Goal: Navigation & Orientation: Find specific page/section

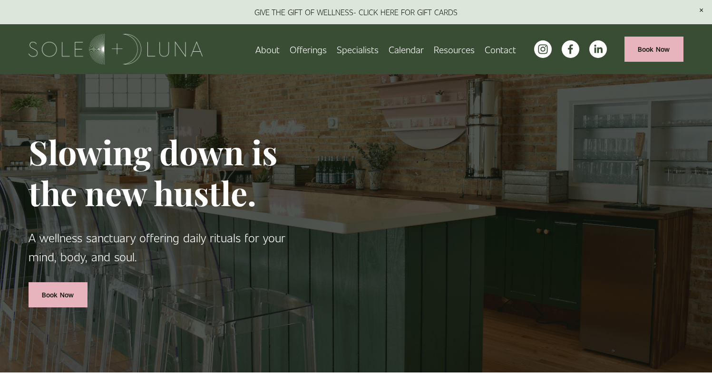
click at [410, 47] on link "Calendar" at bounding box center [406, 49] width 35 height 17
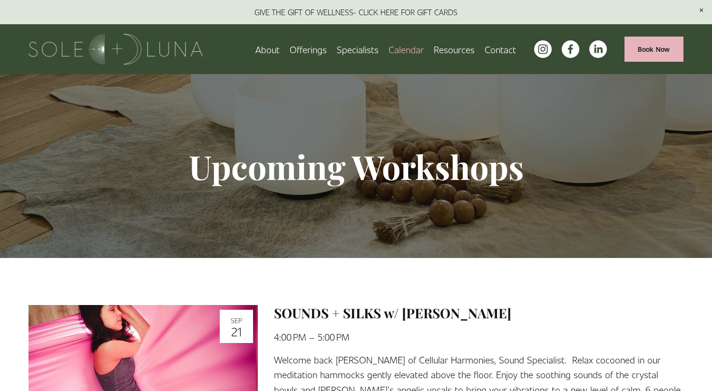
click at [276, 50] on link "About" at bounding box center [267, 49] width 24 height 17
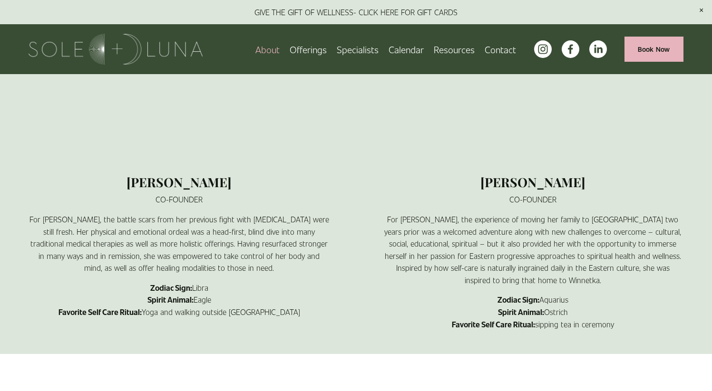
scroll to position [793, 0]
